Goal: Information Seeking & Learning: Learn about a topic

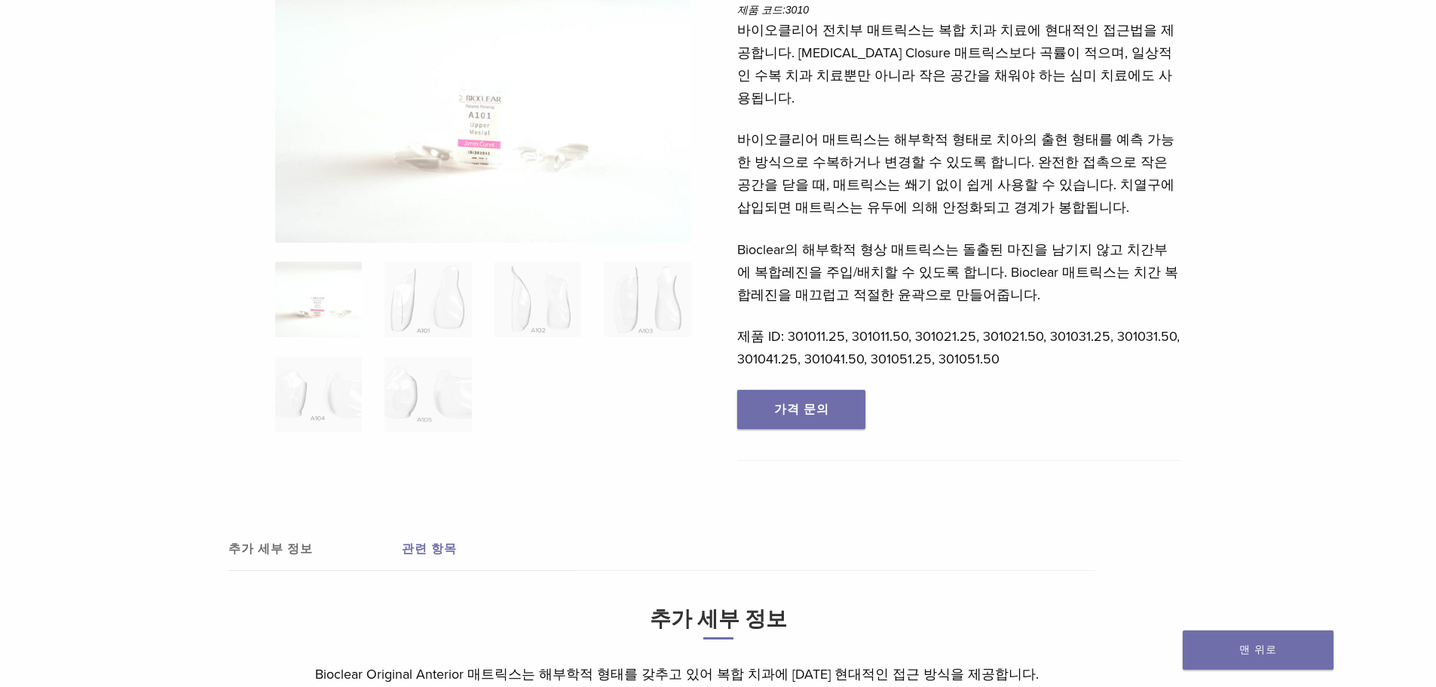
scroll to position [226, 0]
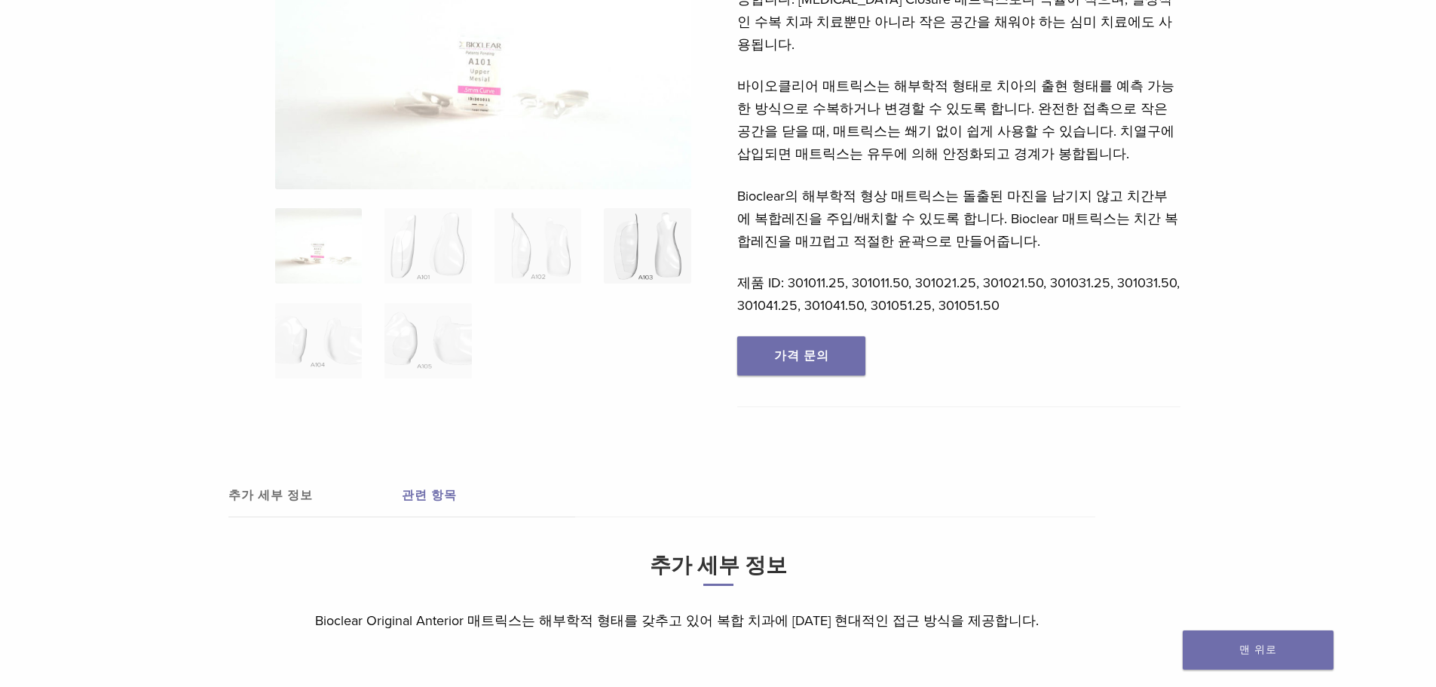
click at [667, 259] on img at bounding box center [647, 245] width 87 height 75
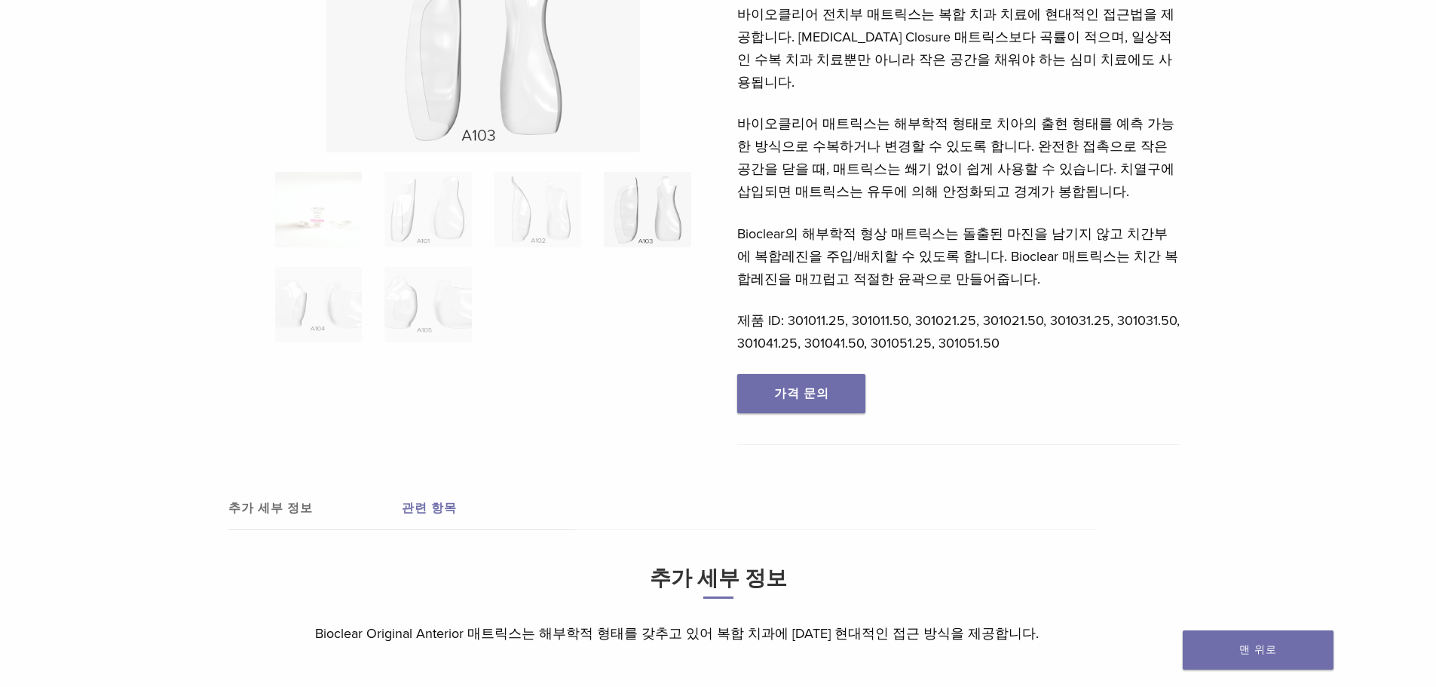
scroll to position [0, 0]
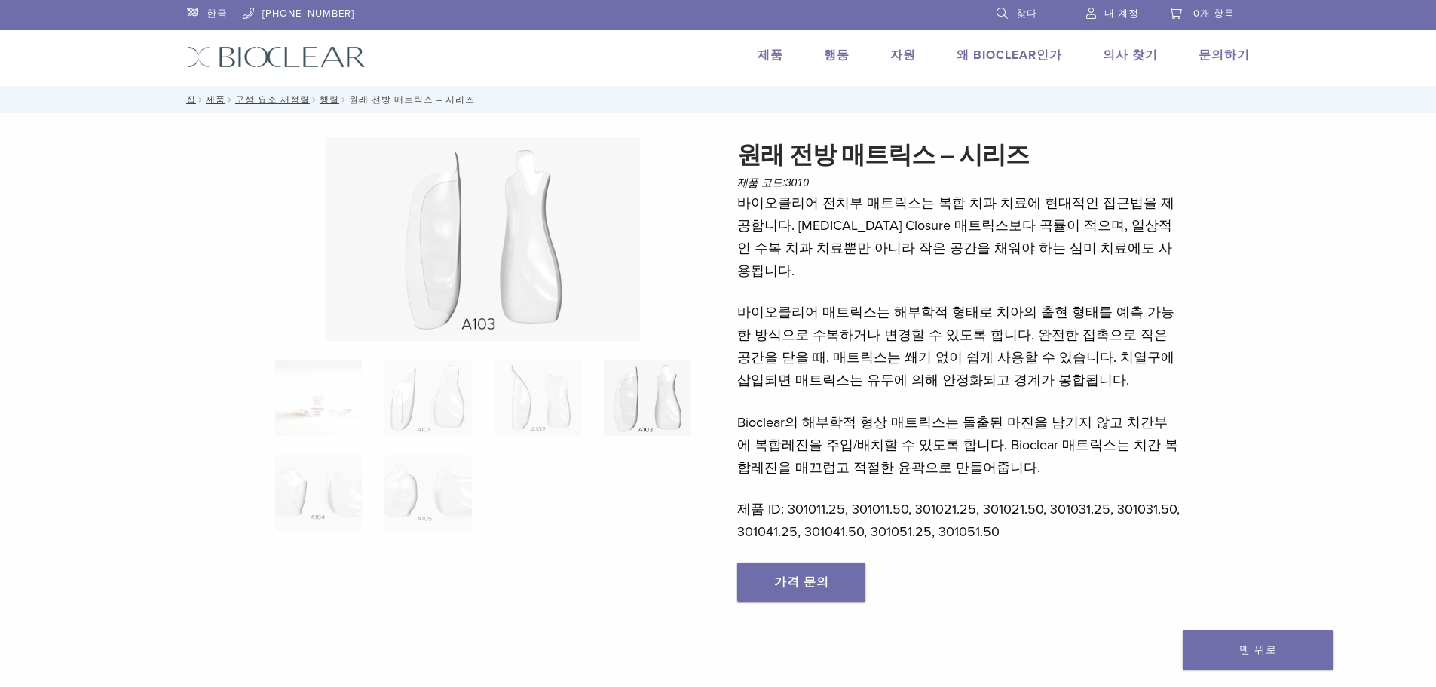
click at [983, 54] on font "왜 Bioclear인가" at bounding box center [1010, 55] width 106 height 15
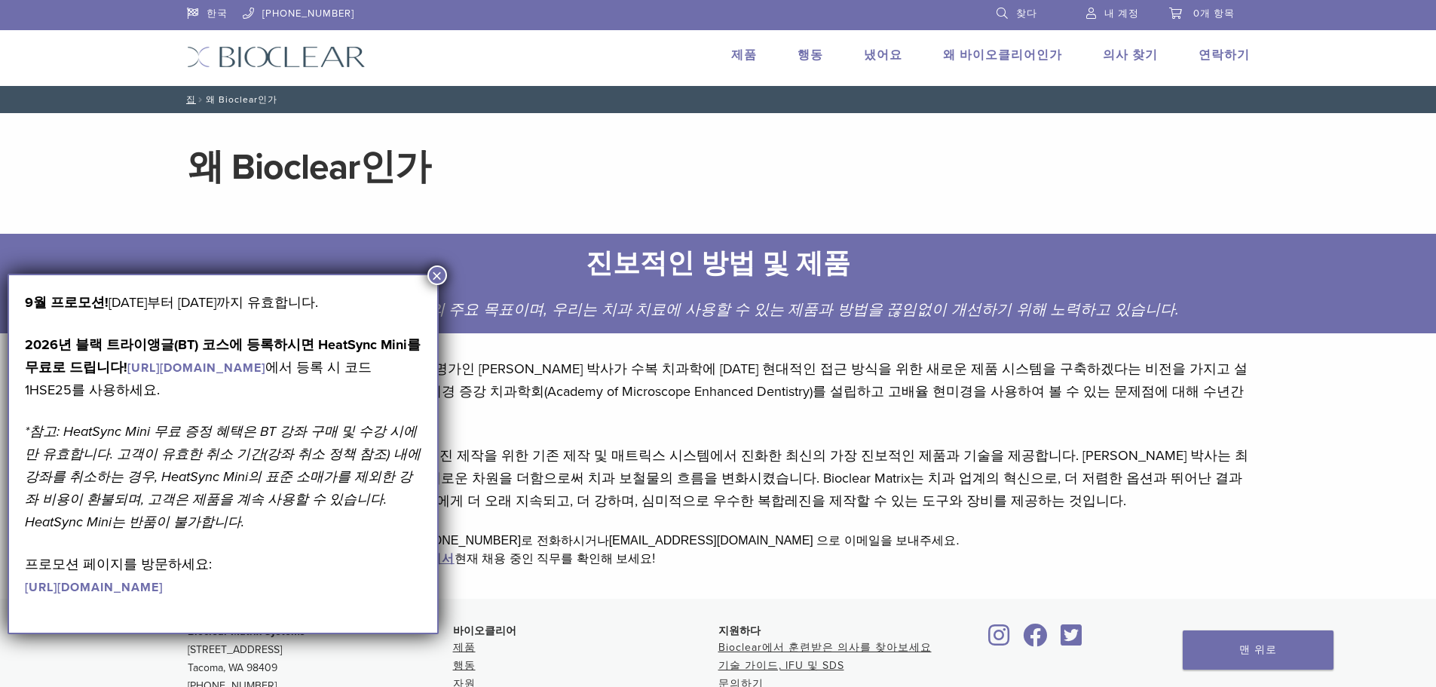
click at [757, 50] on font "제품" at bounding box center [744, 55] width 26 height 15
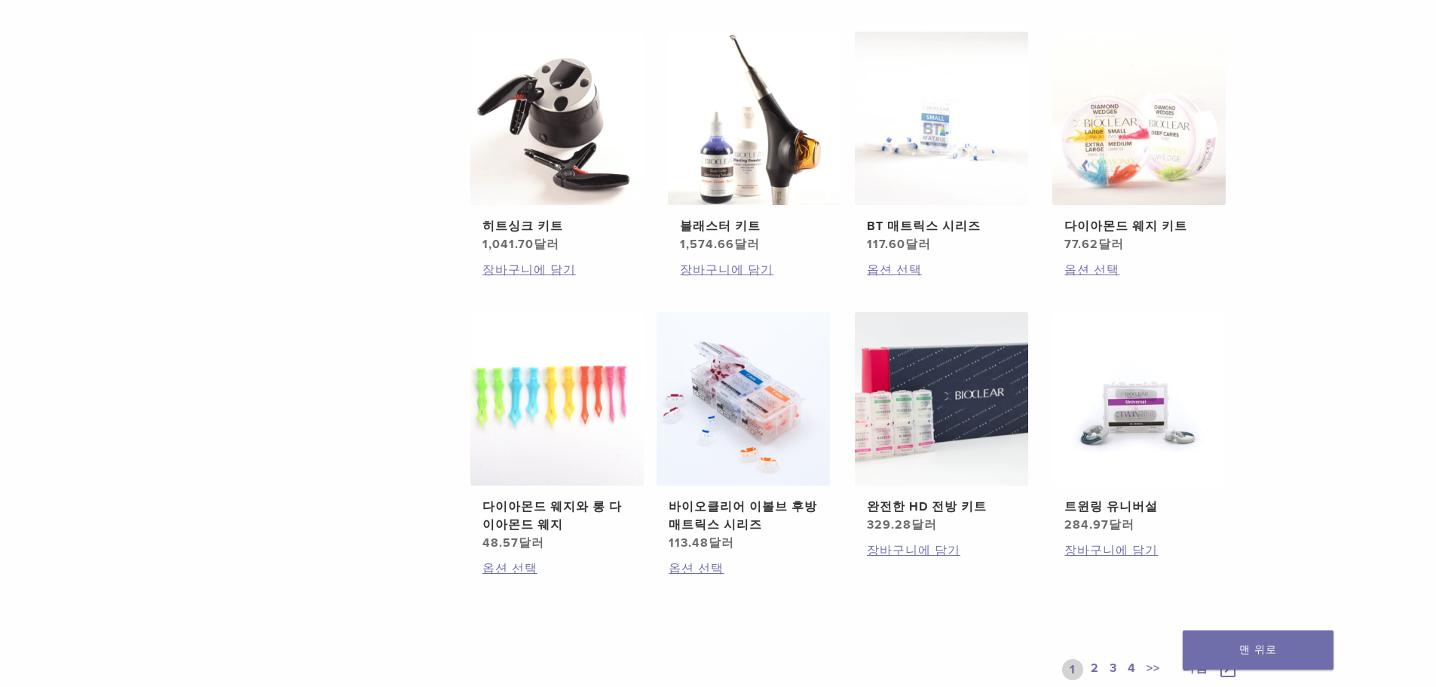
scroll to position [905, 0]
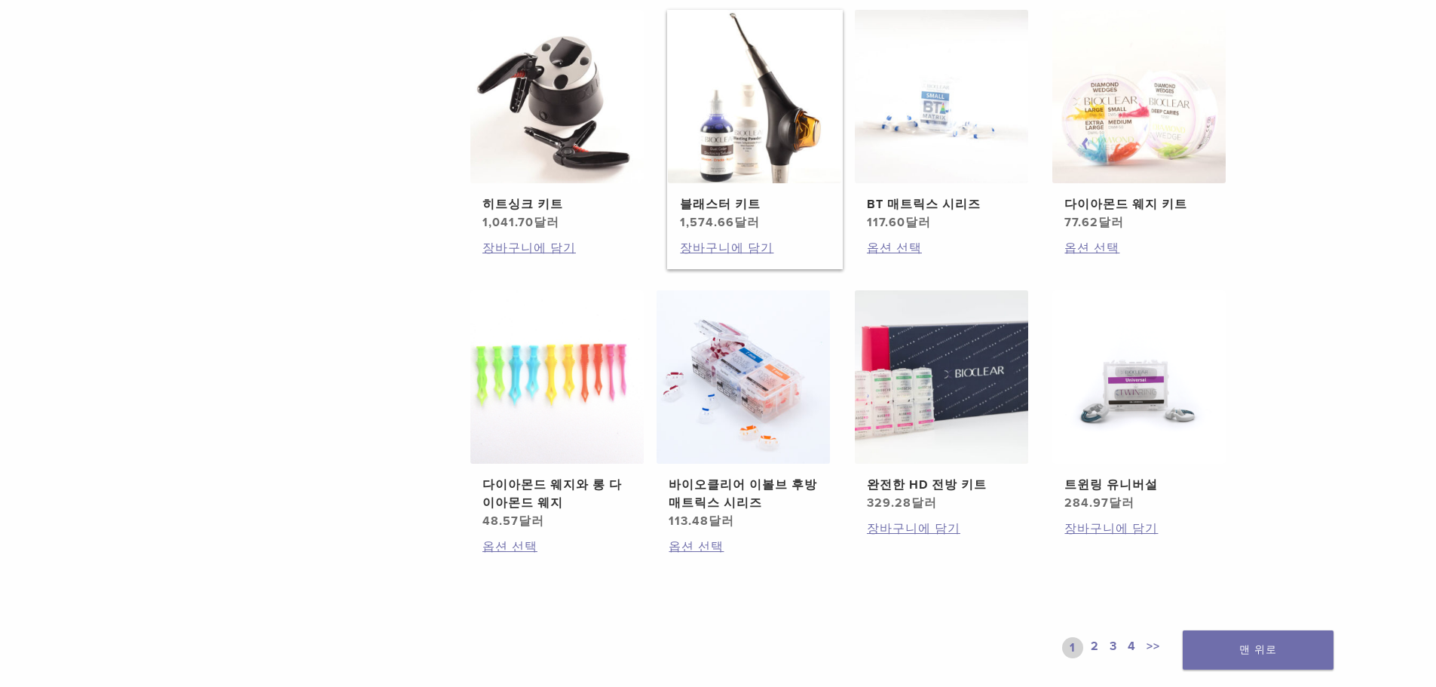
click at [796, 164] on img at bounding box center [754, 96] width 173 height 173
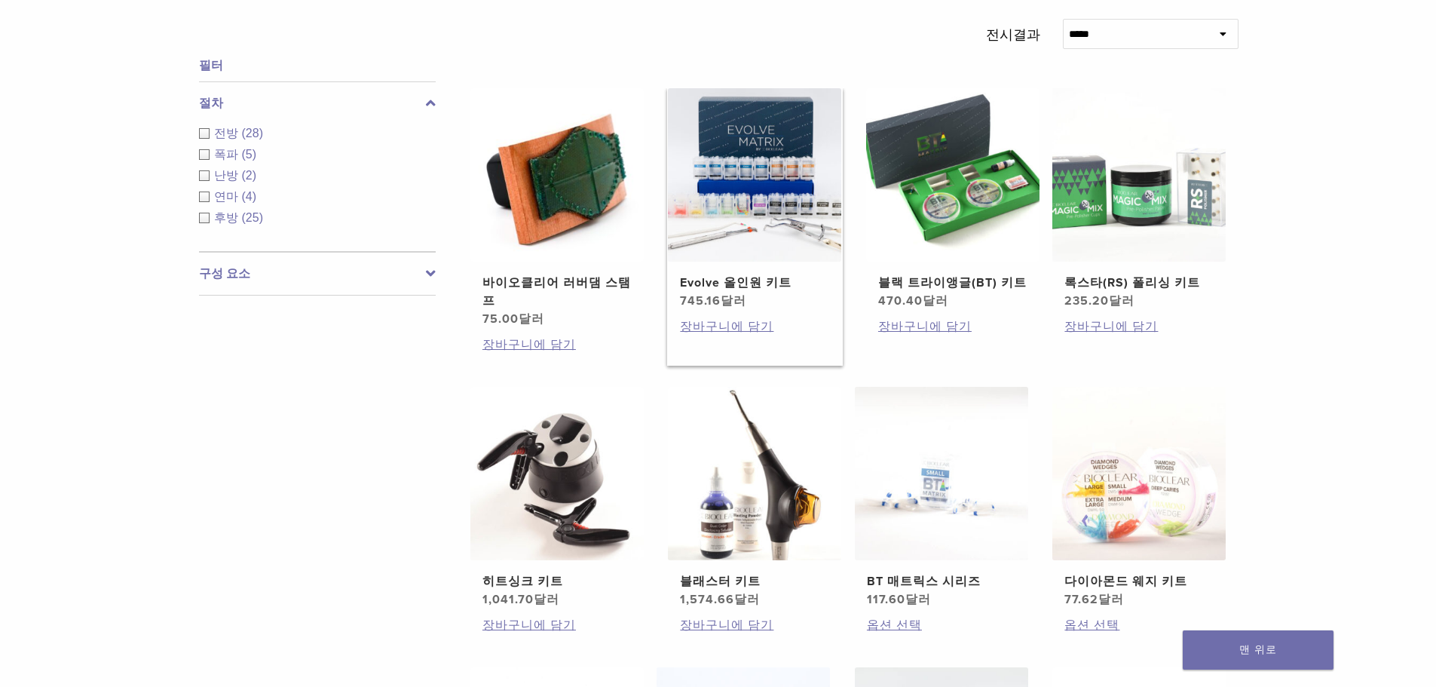
scroll to position [226, 0]
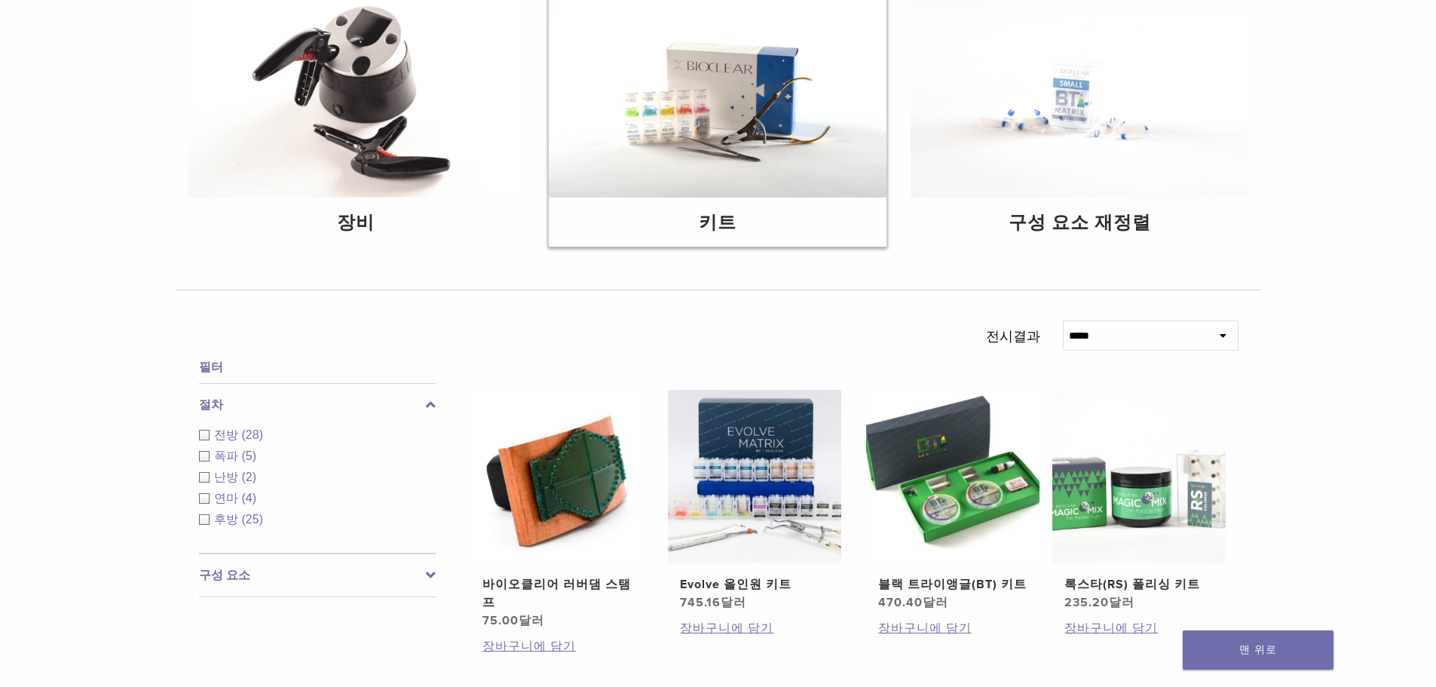
click at [731, 146] on img at bounding box center [718, 84] width 338 height 225
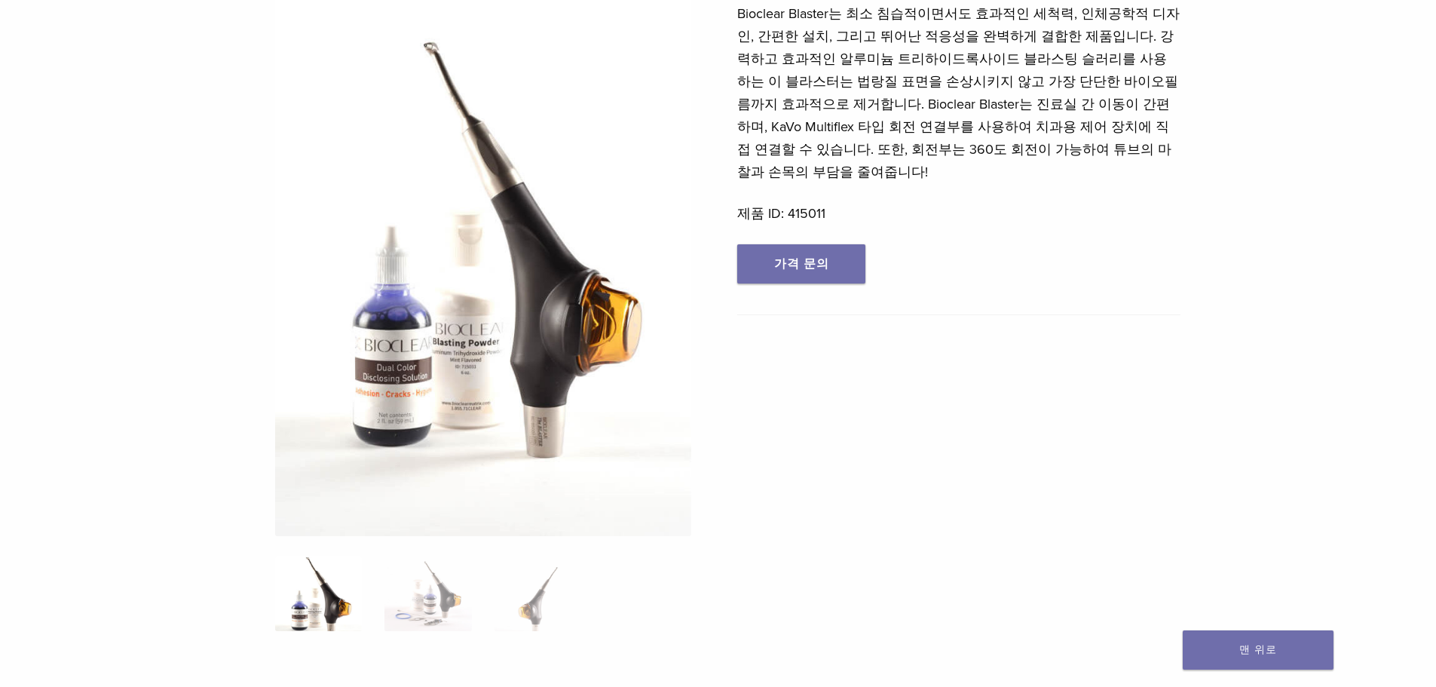
scroll to position [302, 0]
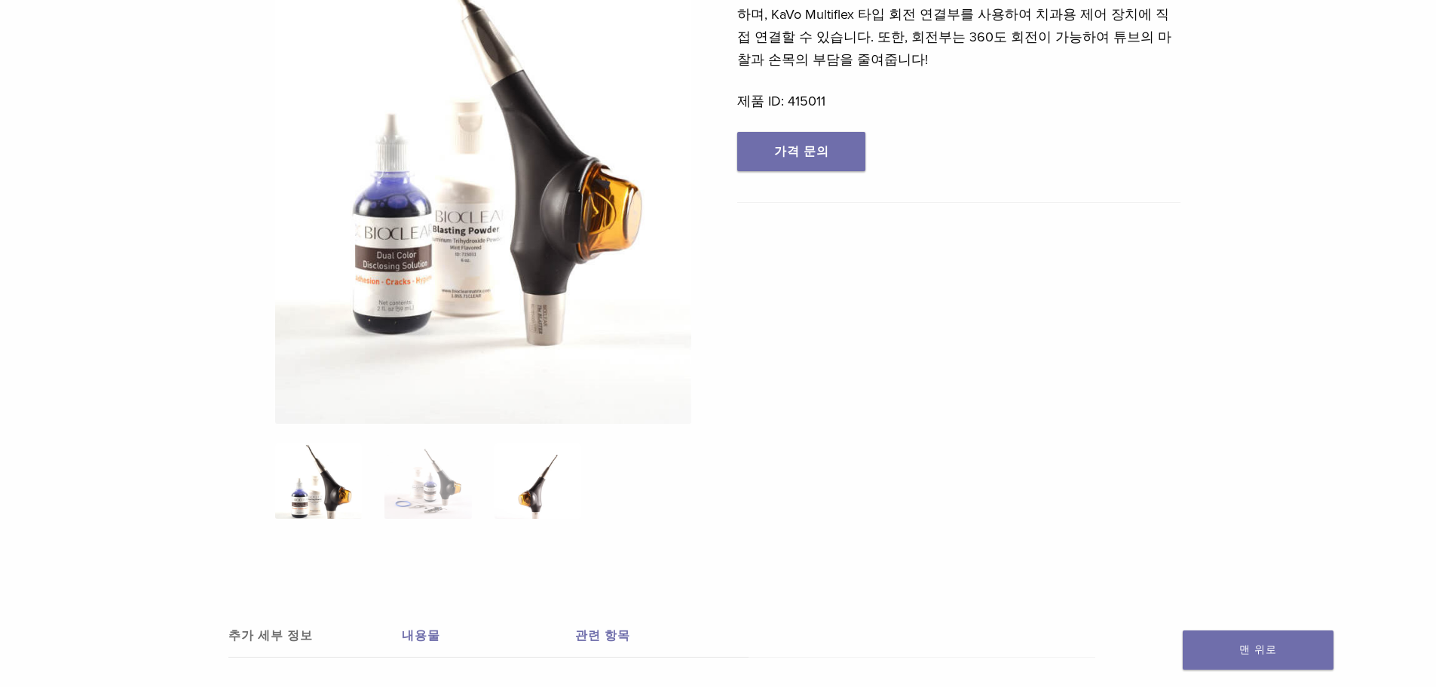
click at [549, 489] on img at bounding box center [538, 480] width 87 height 75
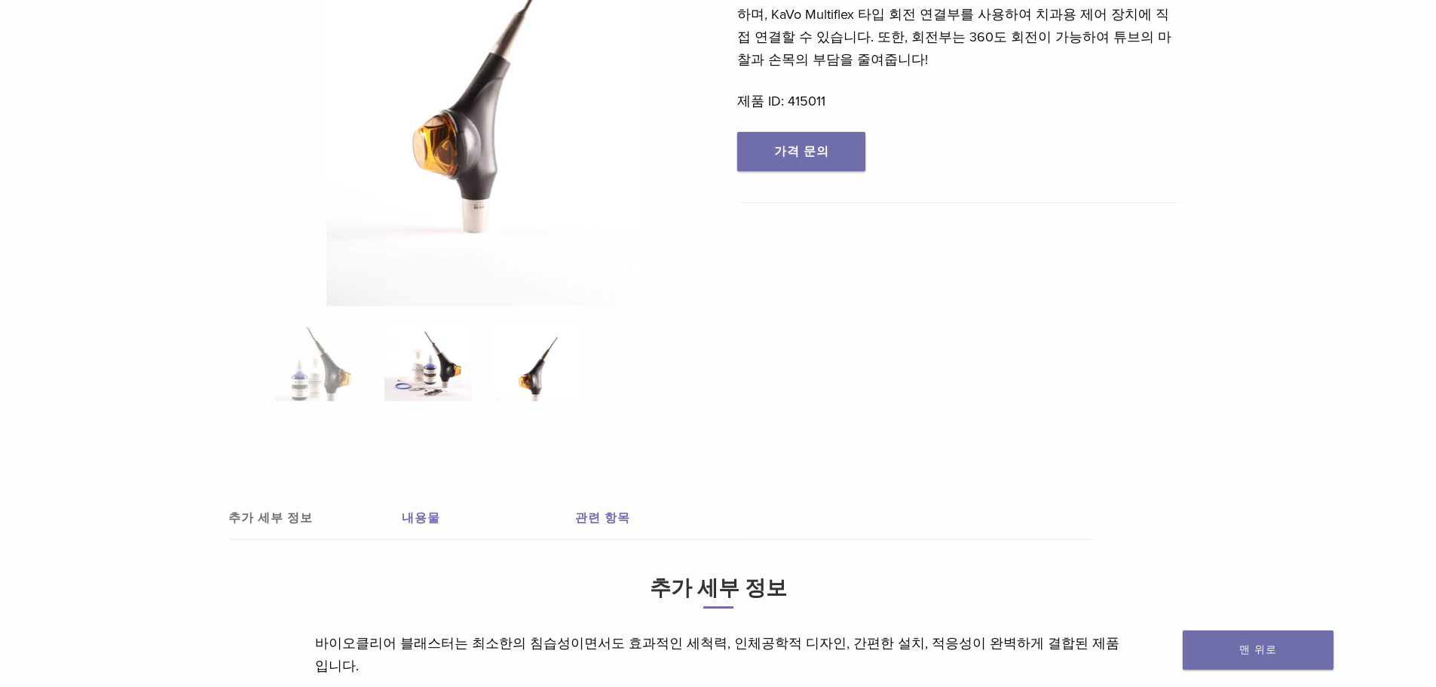
click at [431, 376] on img at bounding box center [428, 363] width 87 height 75
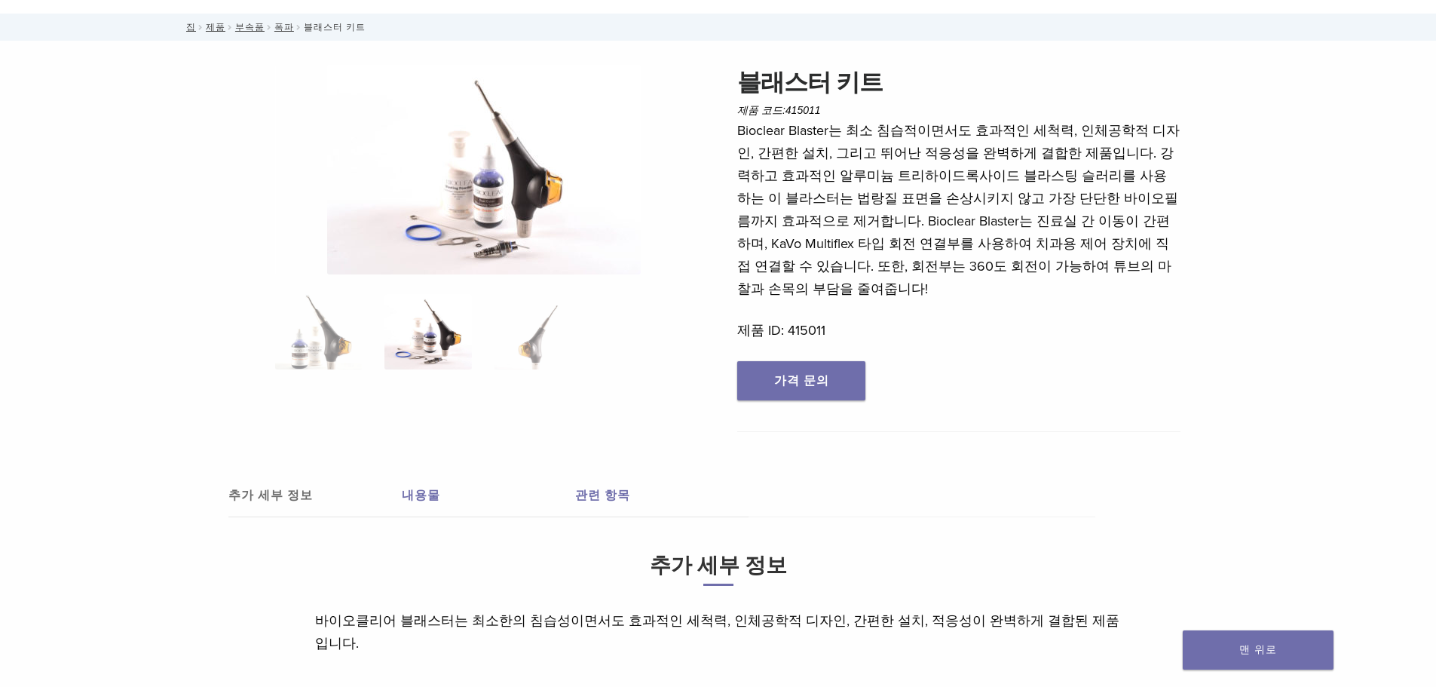
scroll to position [0, 0]
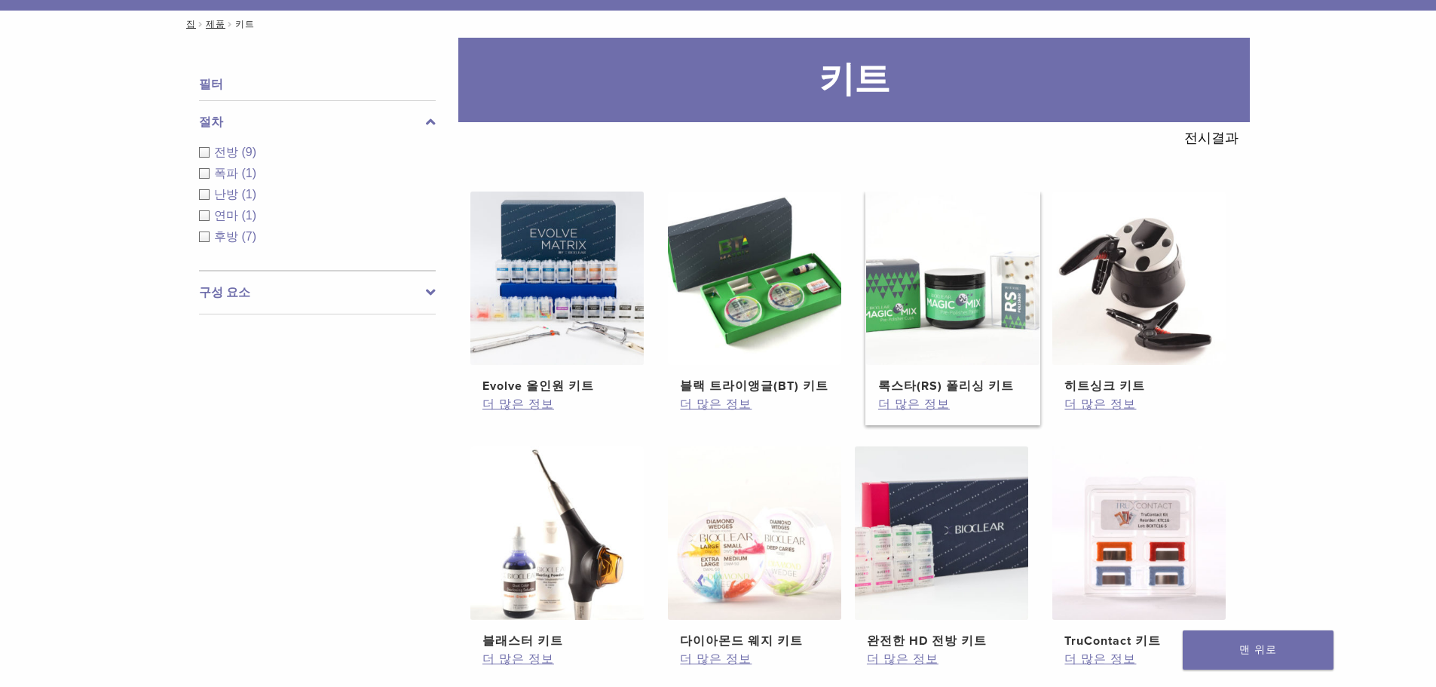
scroll to position [151, 0]
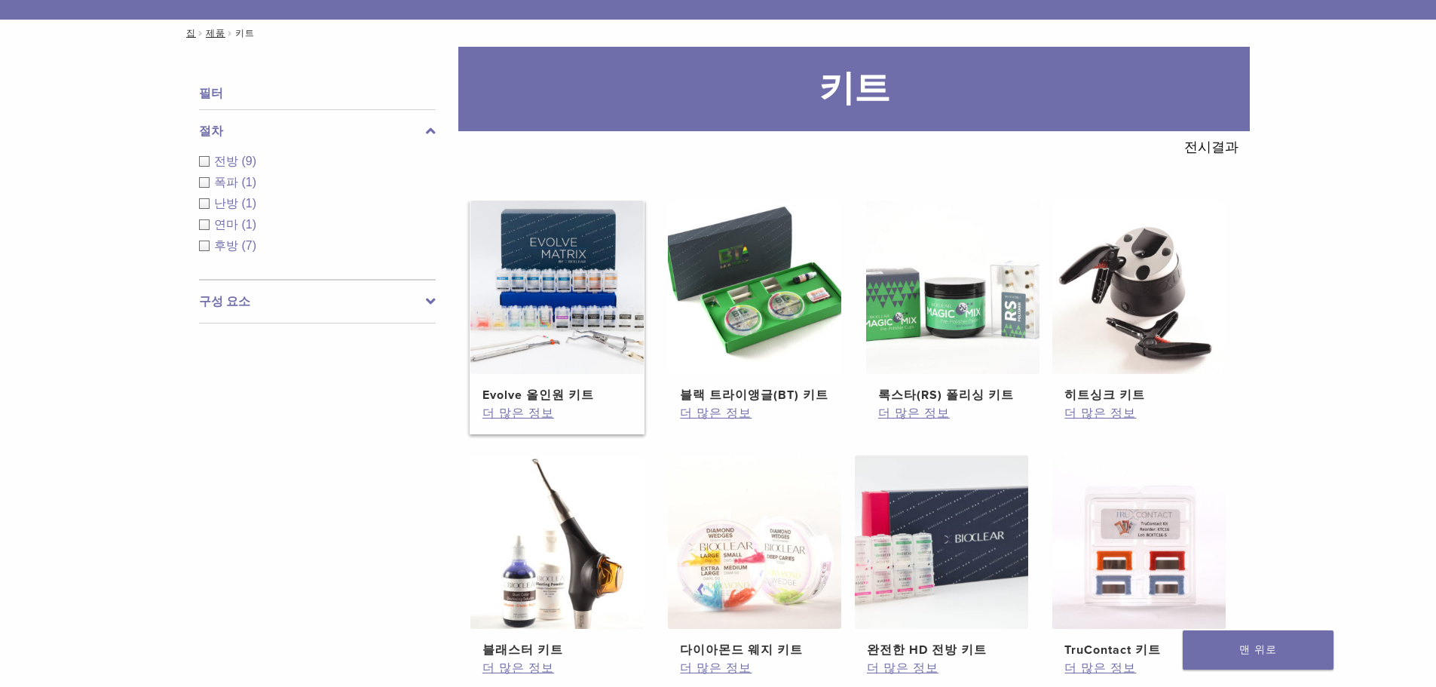
click at [587, 295] on img at bounding box center [557, 287] width 173 height 173
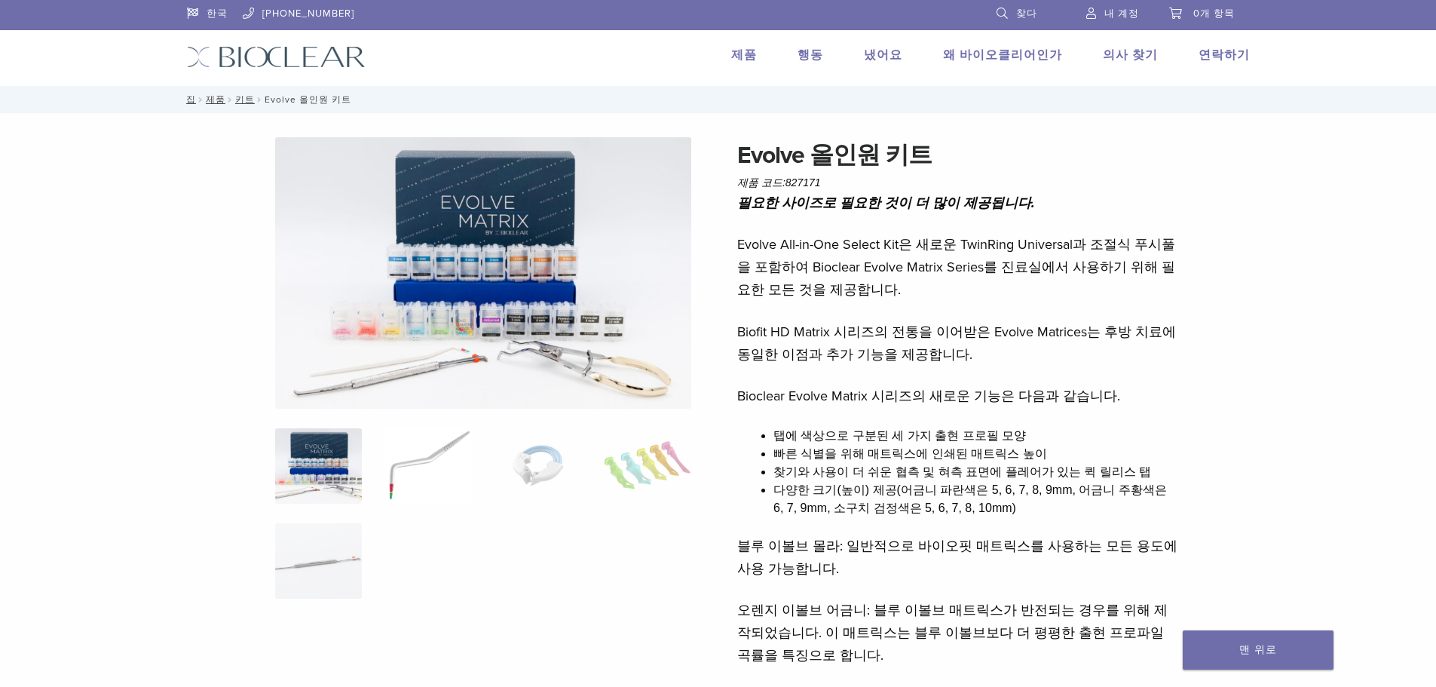
click at [449, 458] on img at bounding box center [428, 465] width 87 height 75
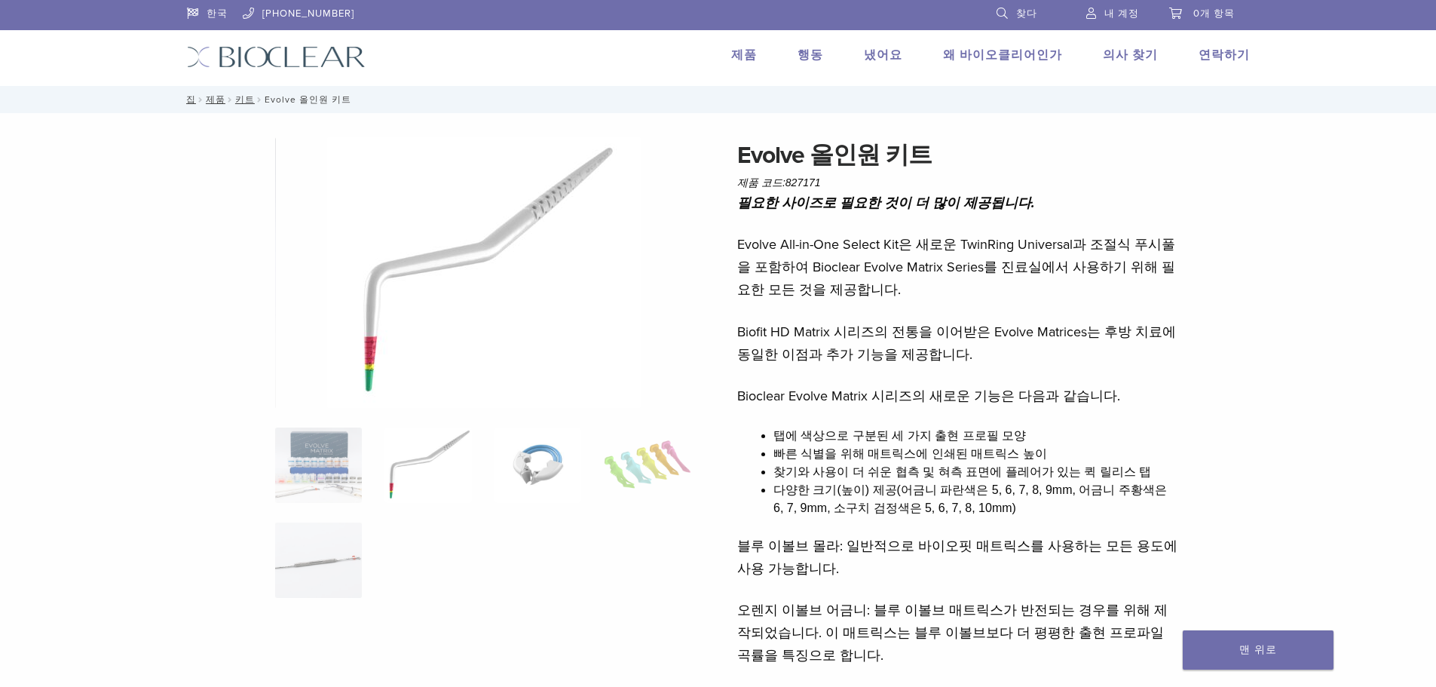
click at [519, 455] on img at bounding box center [538, 465] width 87 height 75
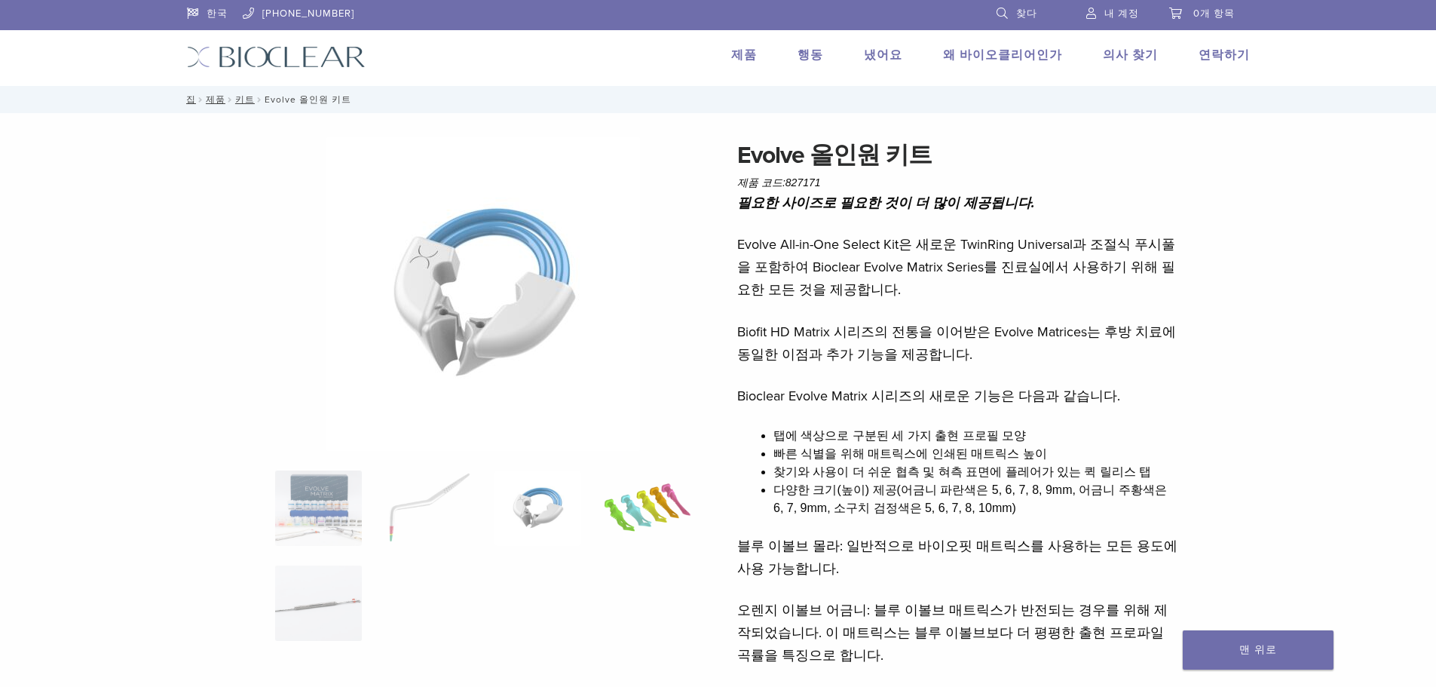
click at [659, 505] on img at bounding box center [647, 508] width 87 height 75
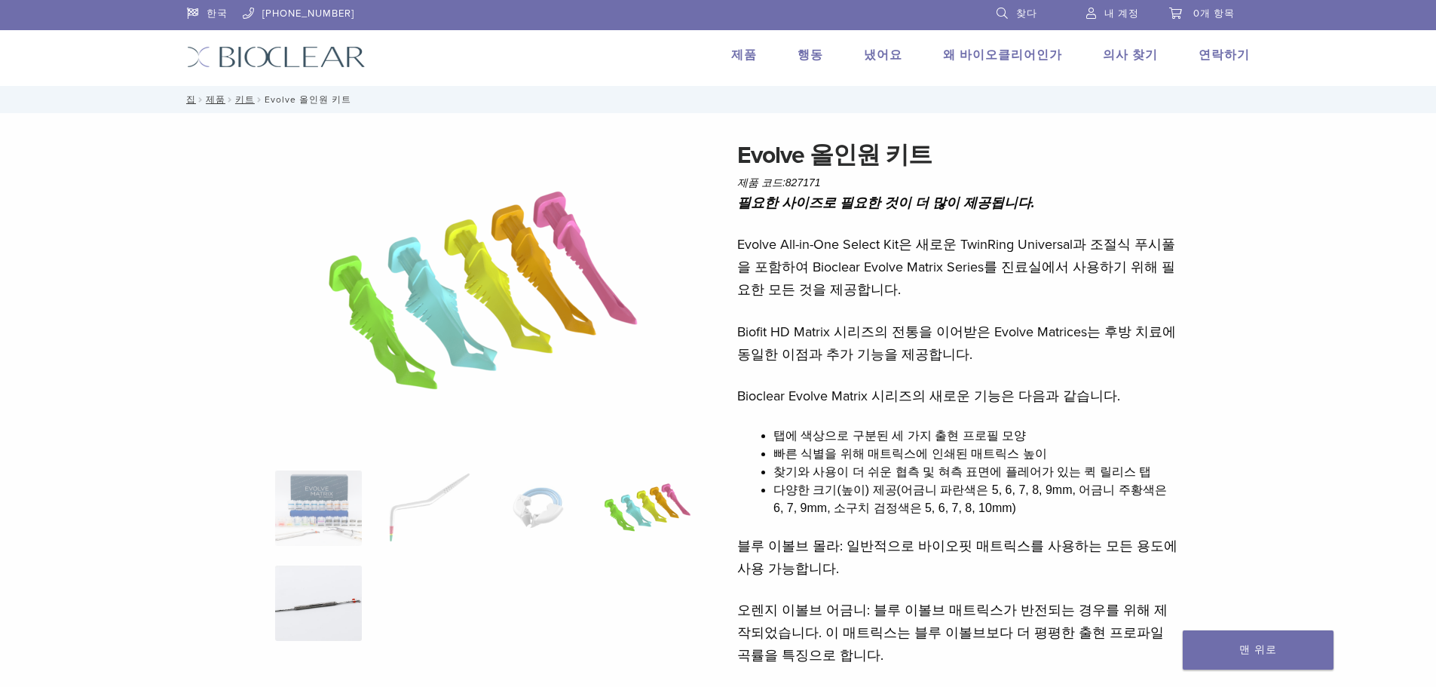
click at [348, 581] on img at bounding box center [318, 603] width 87 height 75
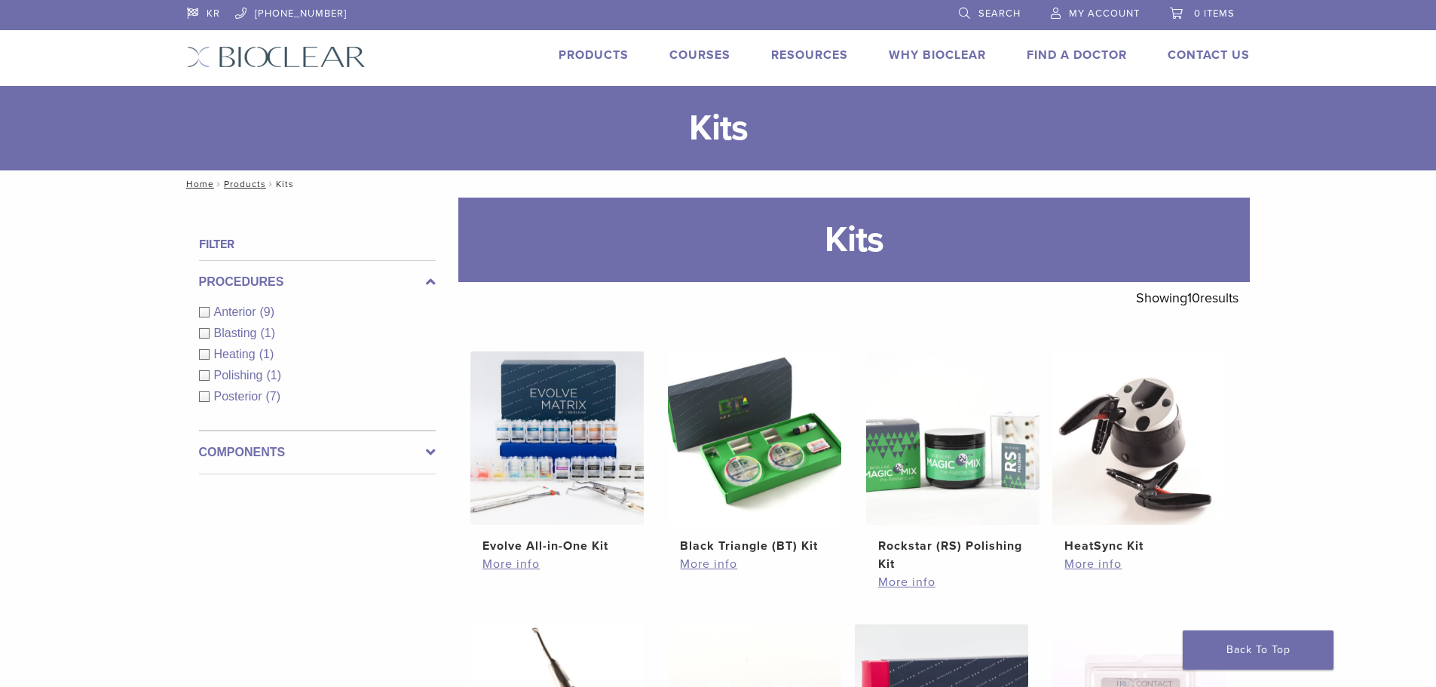
scroll to position [151, 0]
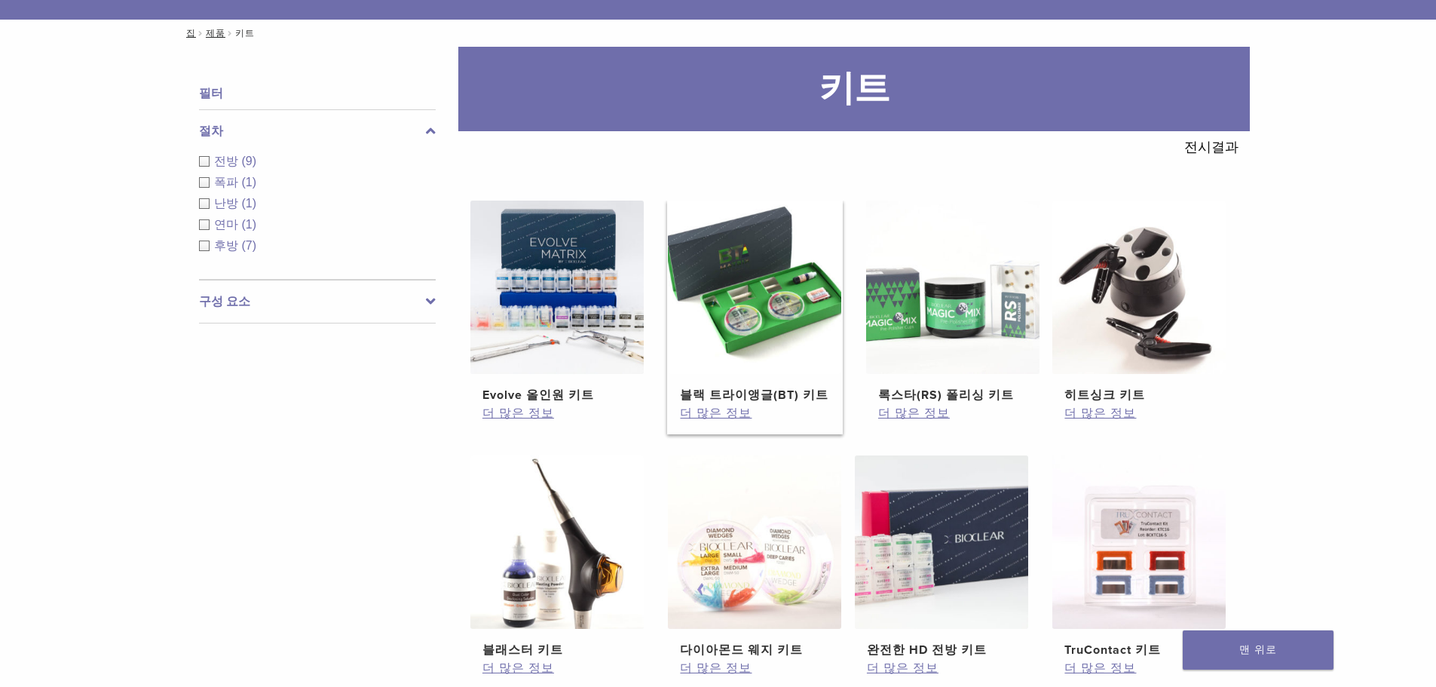
click at [805, 308] on img at bounding box center [754, 287] width 173 height 173
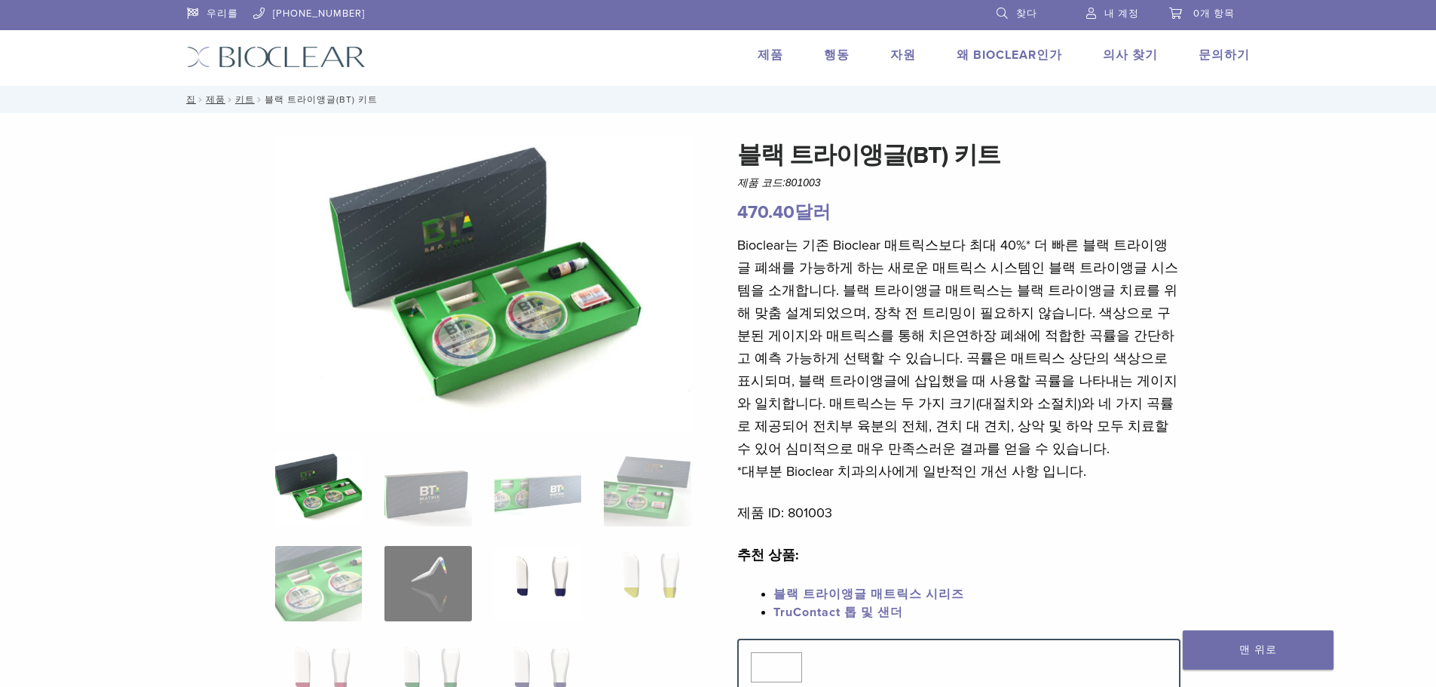
click at [547, 559] on img at bounding box center [538, 583] width 87 height 75
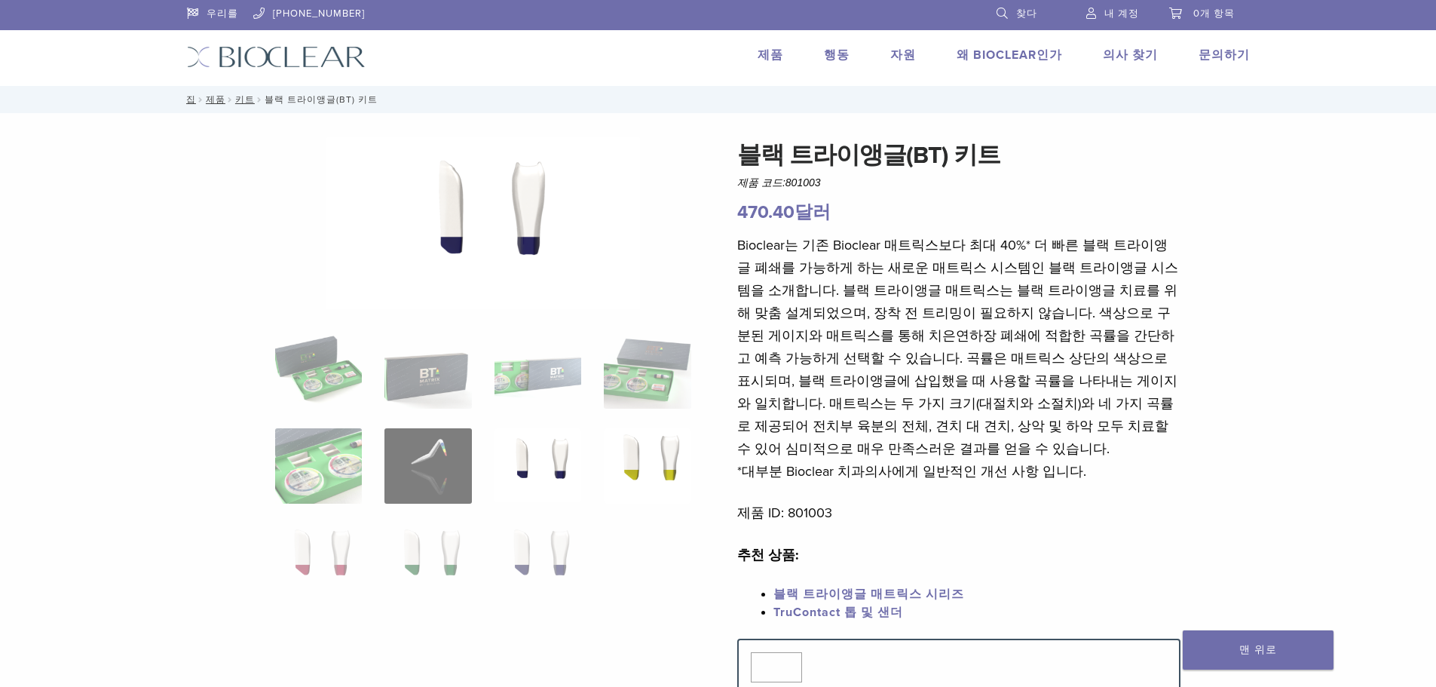
click at [658, 476] on img at bounding box center [647, 465] width 87 height 75
click at [536, 581] on img at bounding box center [538, 560] width 87 height 75
click at [443, 558] on img at bounding box center [428, 560] width 87 height 75
click at [333, 558] on img at bounding box center [318, 560] width 87 height 75
click at [1210, 385] on div "블랙 트라이앵글(BT) 키트 제품 코드: 801003 470.40 달러 블랙 트라이앵글(BT) 키트 제품 코드: 801003 470.40 달러…" at bounding box center [719, 616] width 1086 height 958
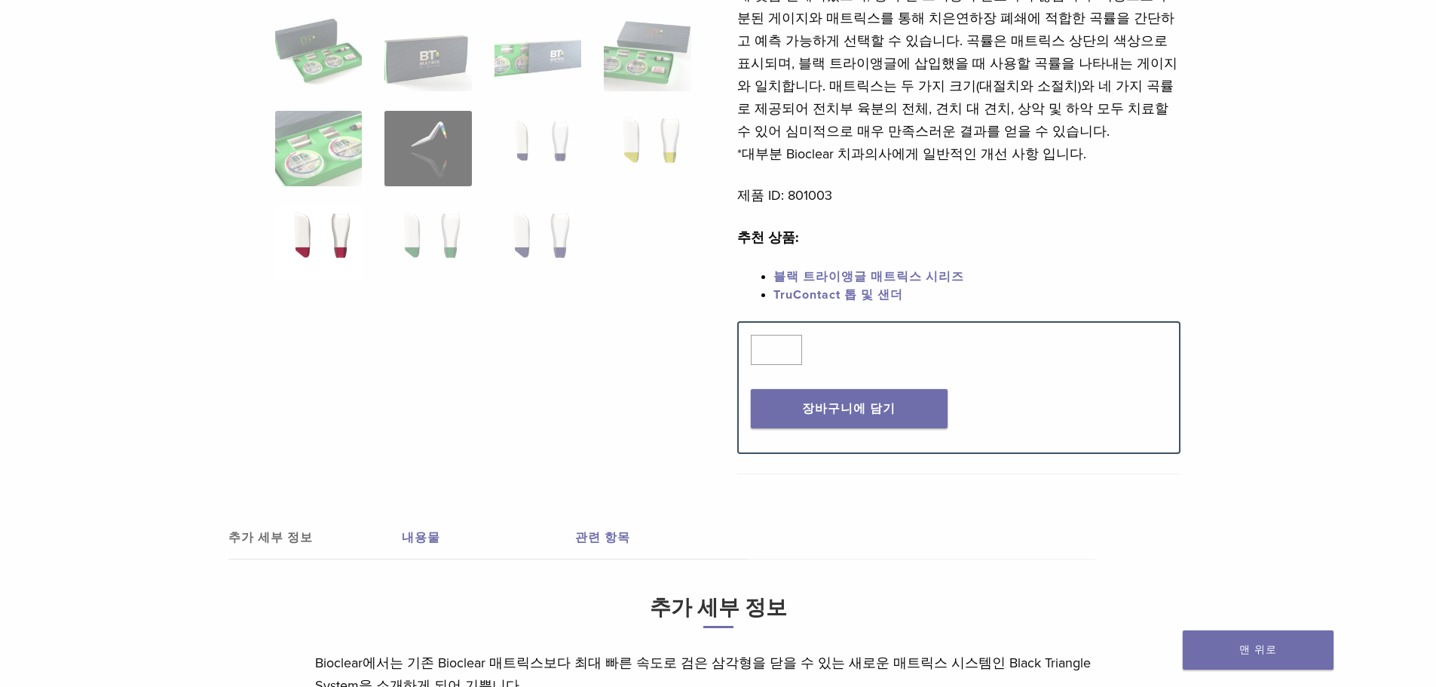
scroll to position [316, 0]
click at [416, 544] on font "내용물" at bounding box center [421, 539] width 38 height 15
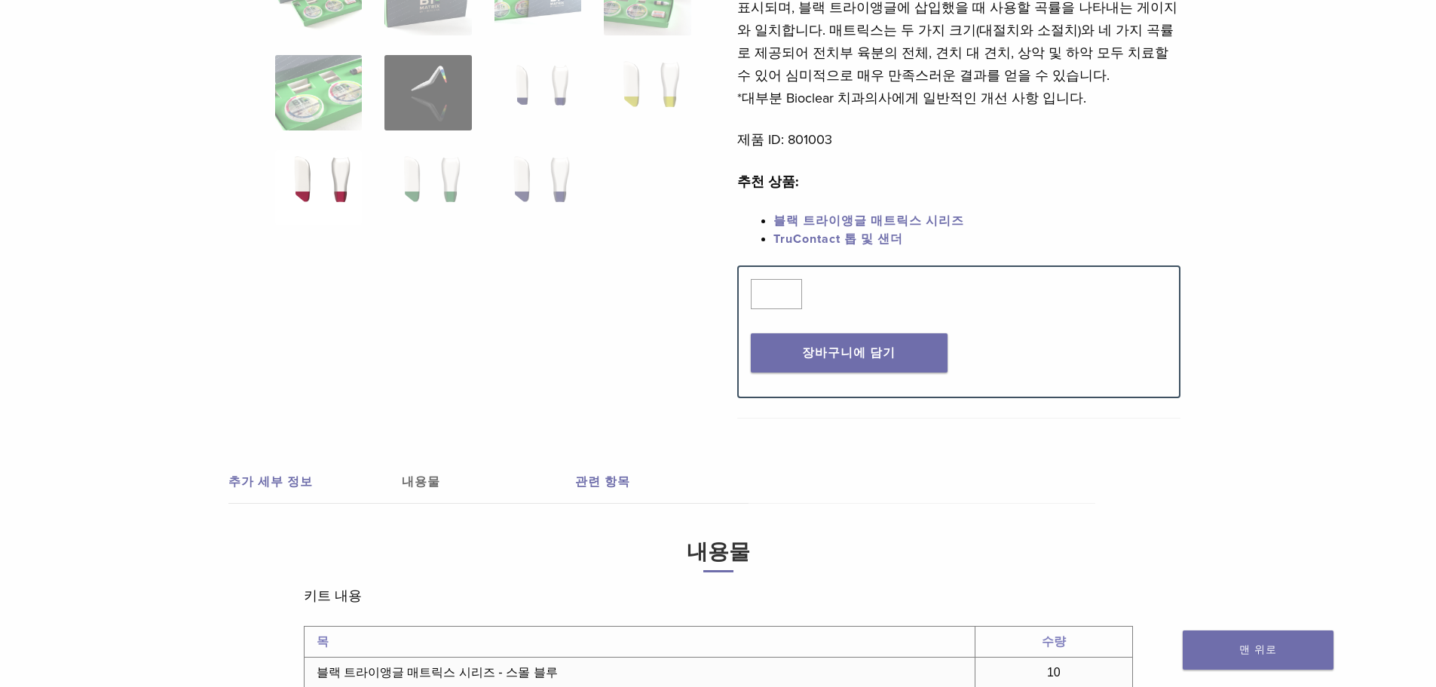
scroll to position [90, 0]
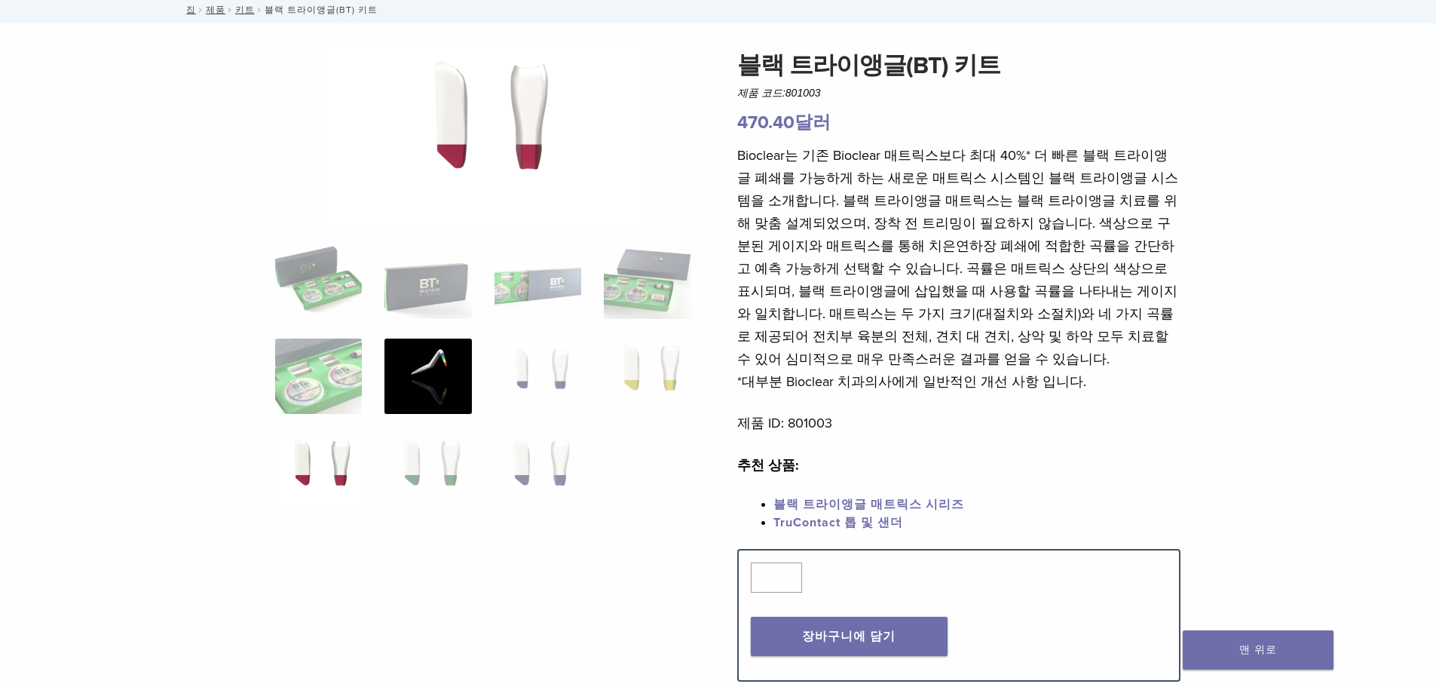
click at [435, 396] on img at bounding box center [428, 376] width 87 height 75
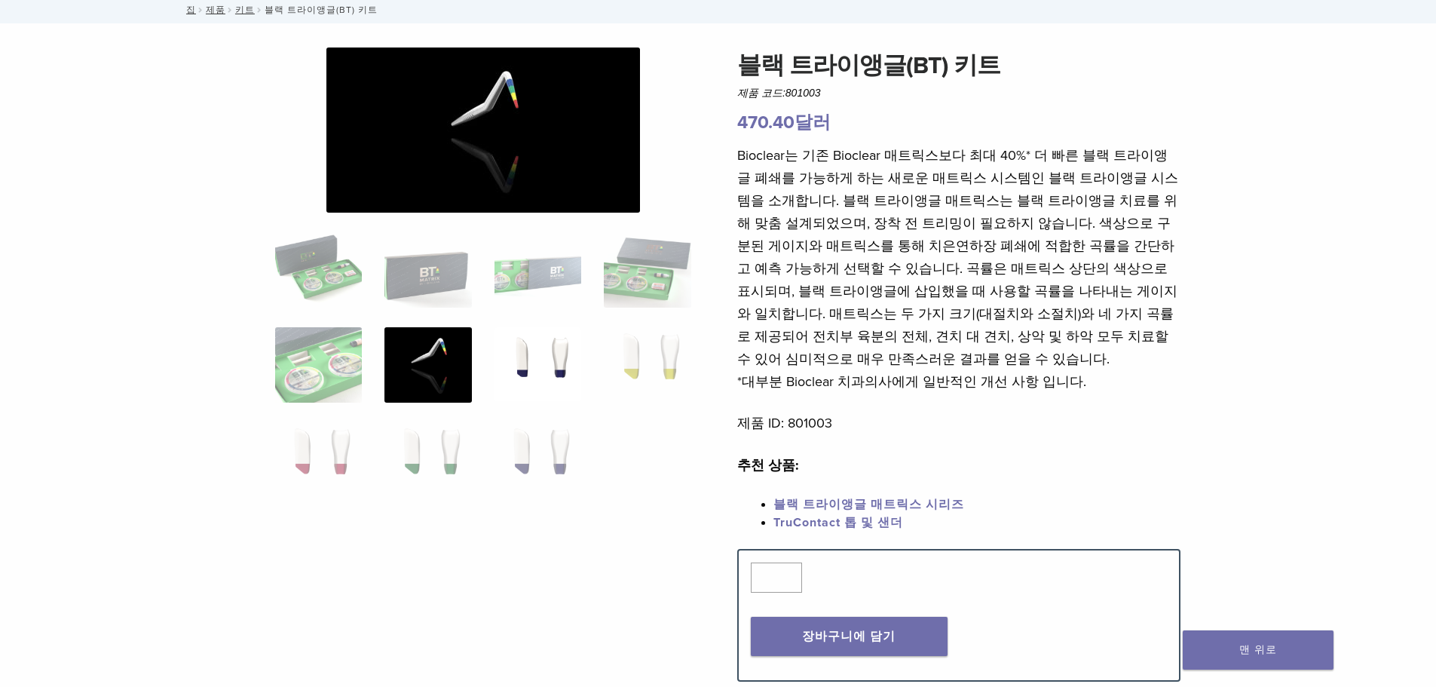
click at [532, 362] on img at bounding box center [538, 364] width 87 height 75
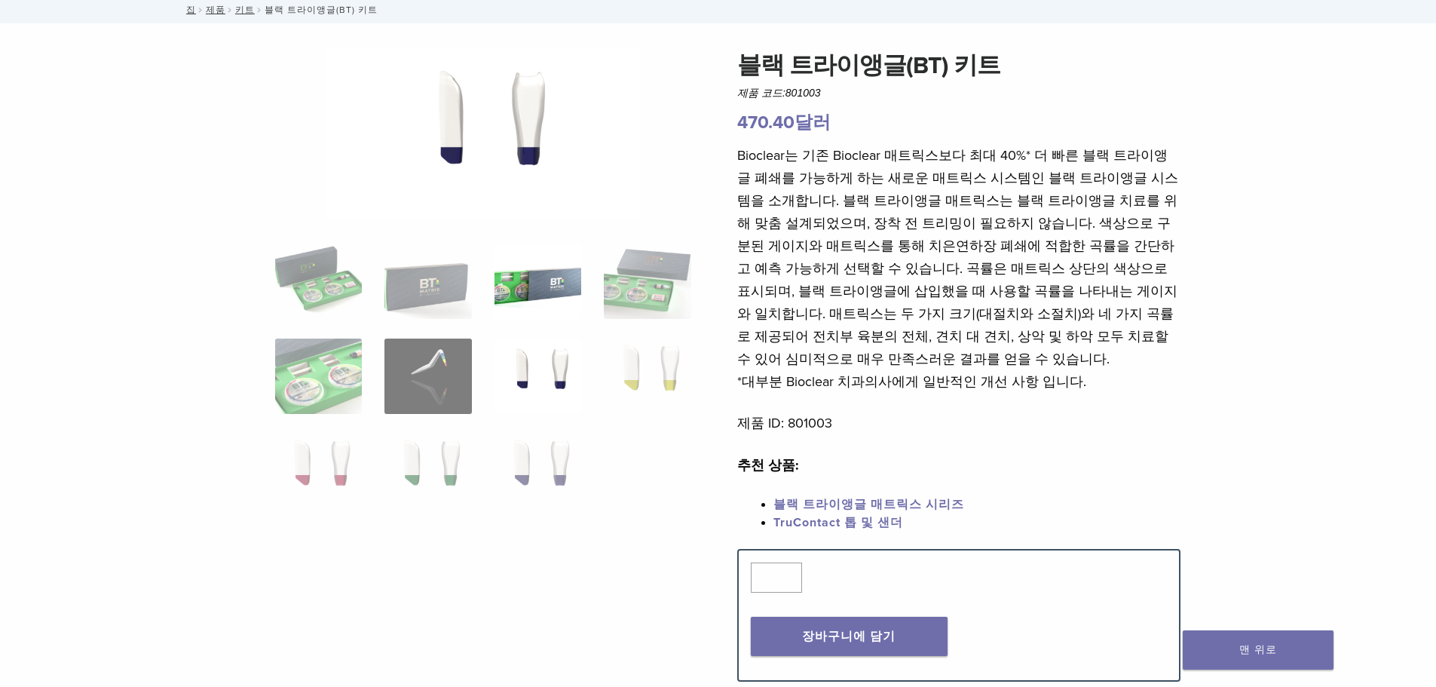
click at [544, 292] on img at bounding box center [538, 281] width 87 height 75
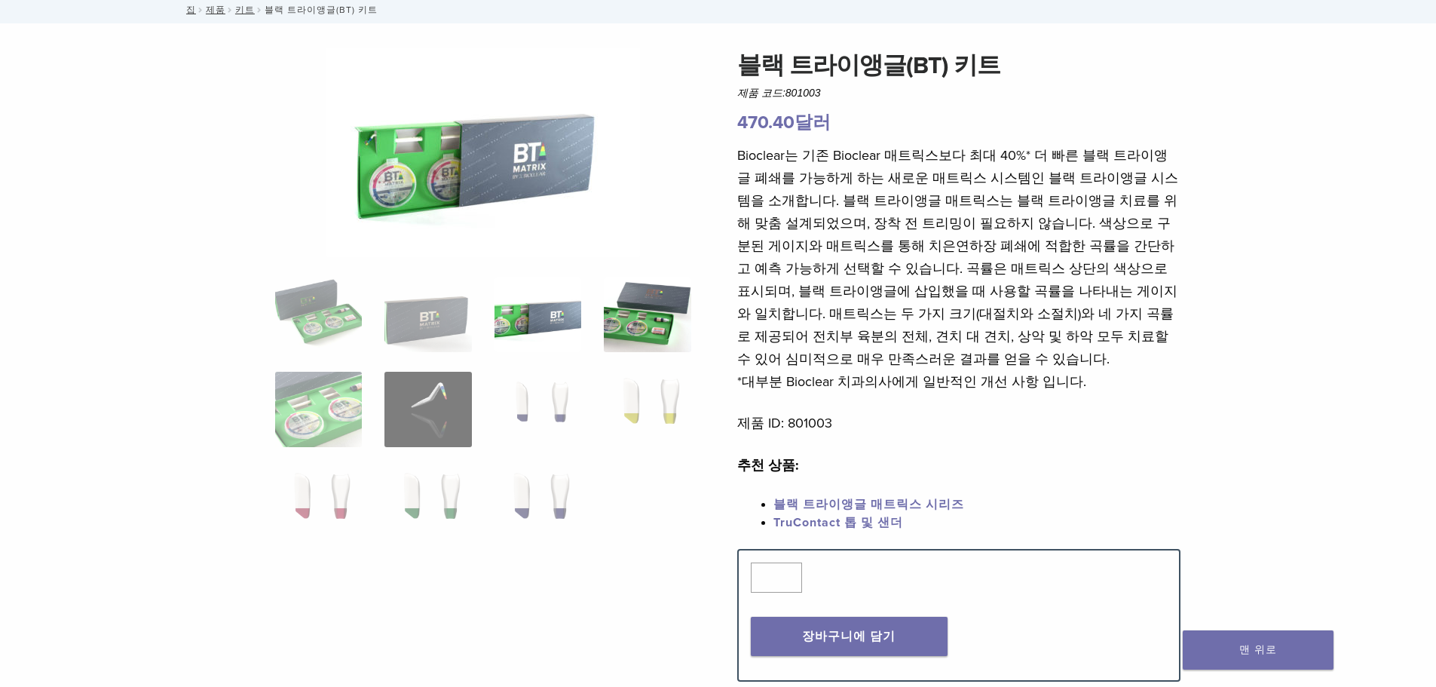
click at [646, 326] on img at bounding box center [647, 314] width 87 height 75
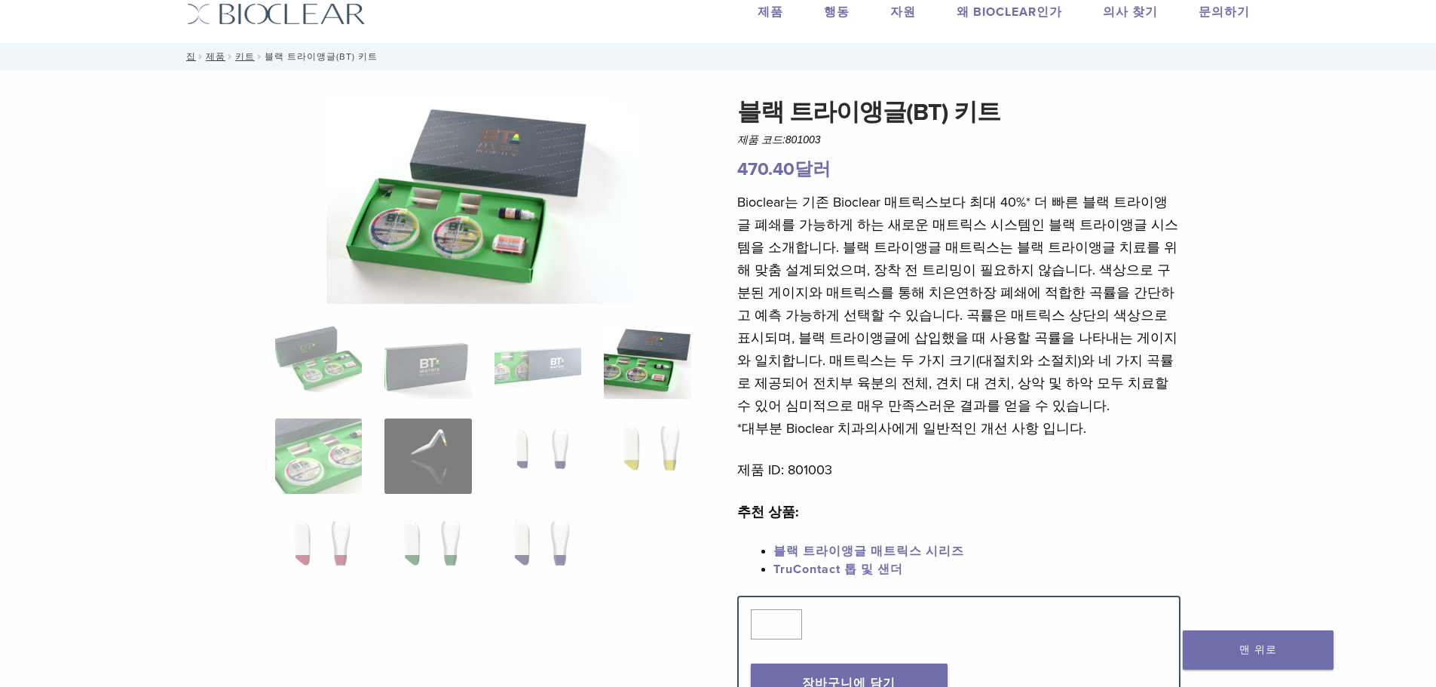
scroll to position [0, 0]
